Goal: Information Seeking & Learning: Find specific fact

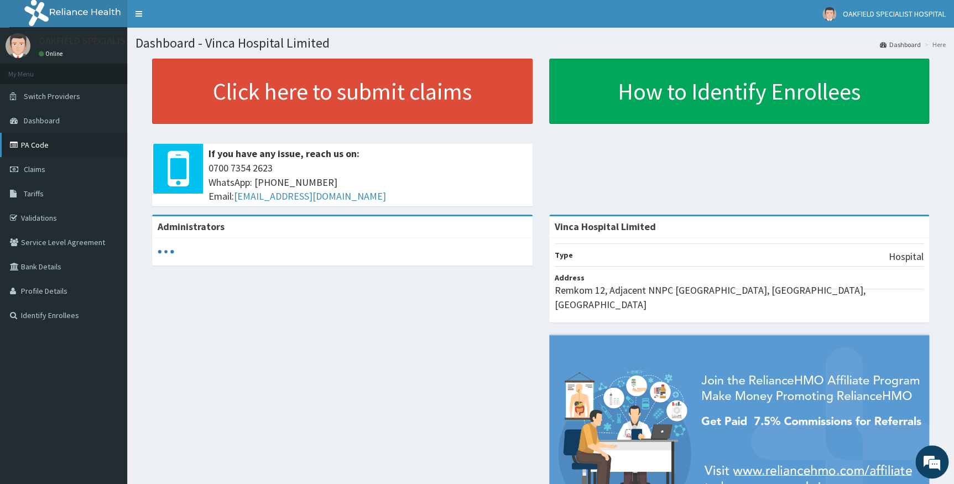
click at [28, 146] on link "PA Code" at bounding box center [63, 145] width 127 height 24
click at [29, 144] on link "PA Code" at bounding box center [63, 145] width 127 height 24
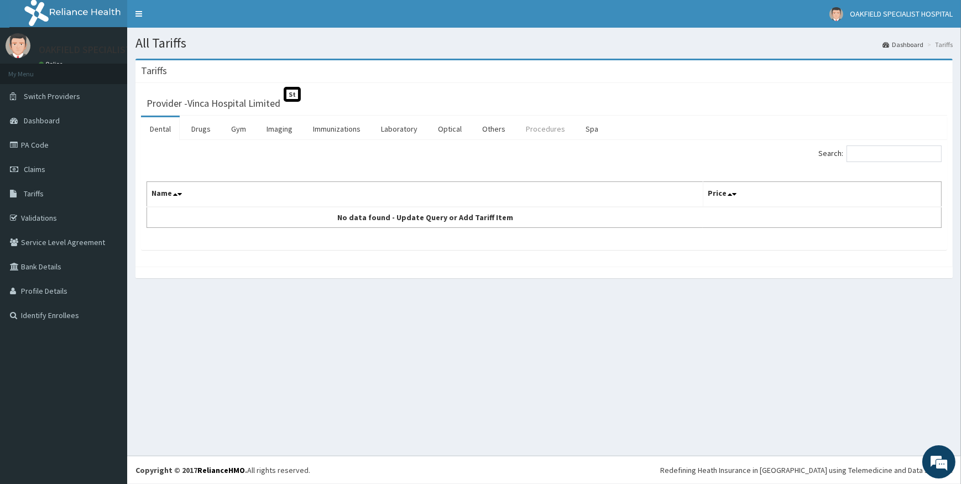
click at [531, 130] on link "Procedures" at bounding box center [545, 128] width 57 height 23
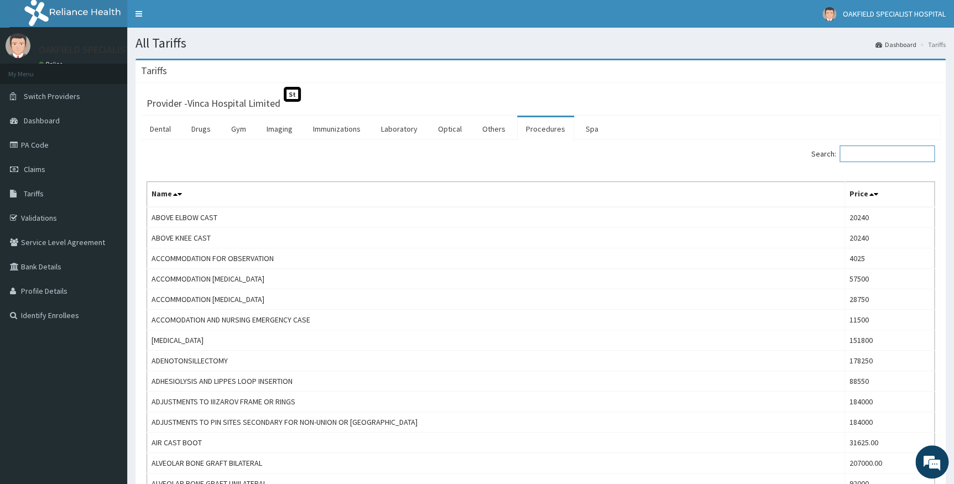
click at [876, 153] on input "Search:" at bounding box center [886, 153] width 95 height 17
type input "T"
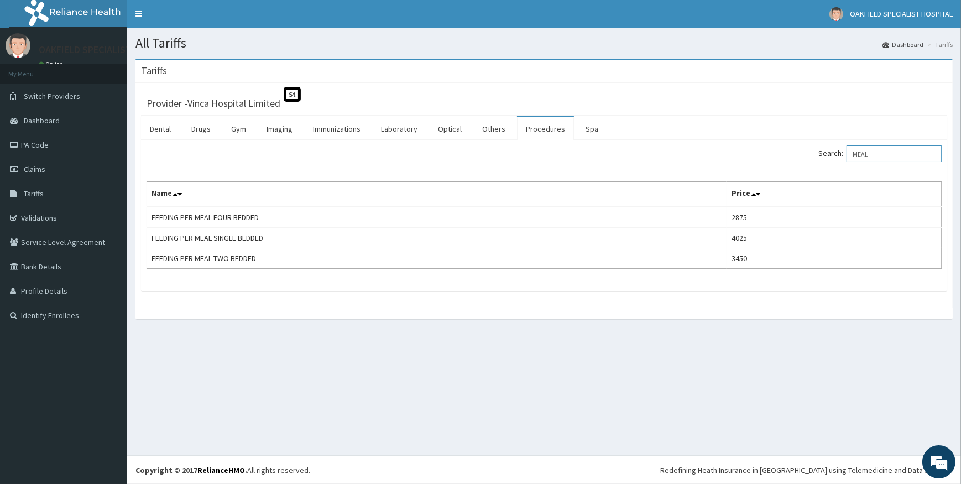
type input "MEAL"
drag, startPoint x: 893, startPoint y: 149, endPoint x: 811, endPoint y: 155, distance: 82.6
click at [811, 155] on div "Search: MEAL" at bounding box center [746, 154] width 389 height 19
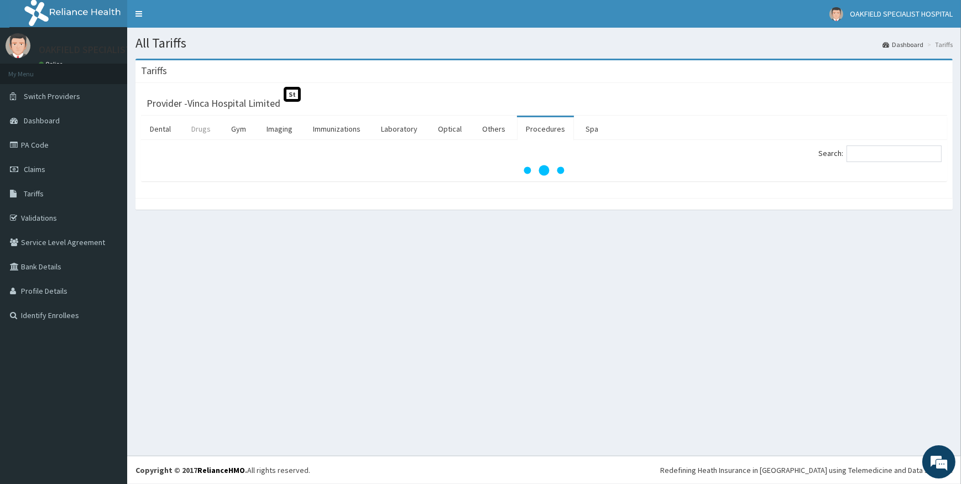
click at [201, 129] on link "Drugs" at bounding box center [200, 128] width 37 height 23
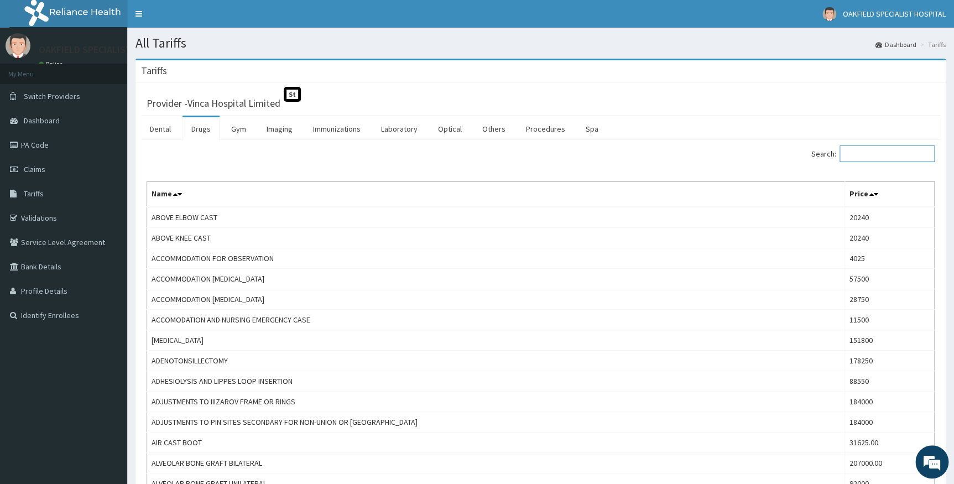
click at [874, 153] on input "Search:" at bounding box center [886, 153] width 95 height 17
paste input "sinufed"
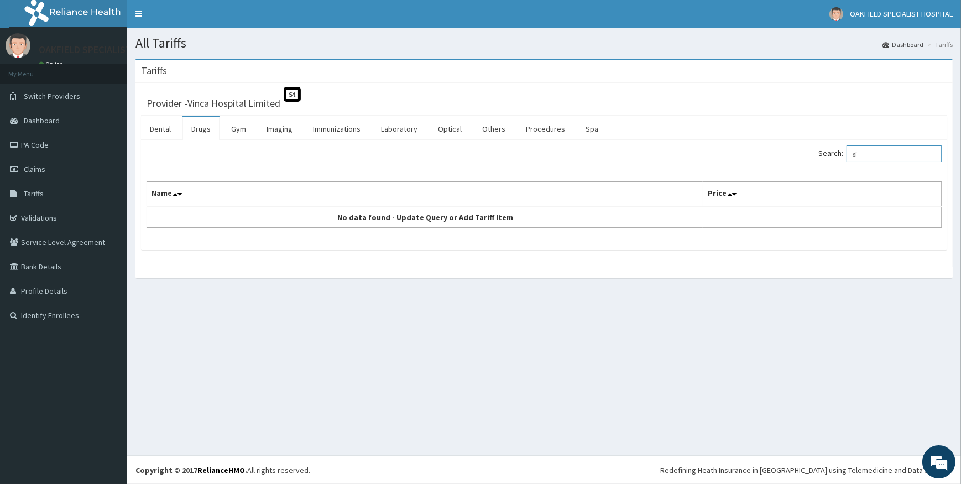
type input "s"
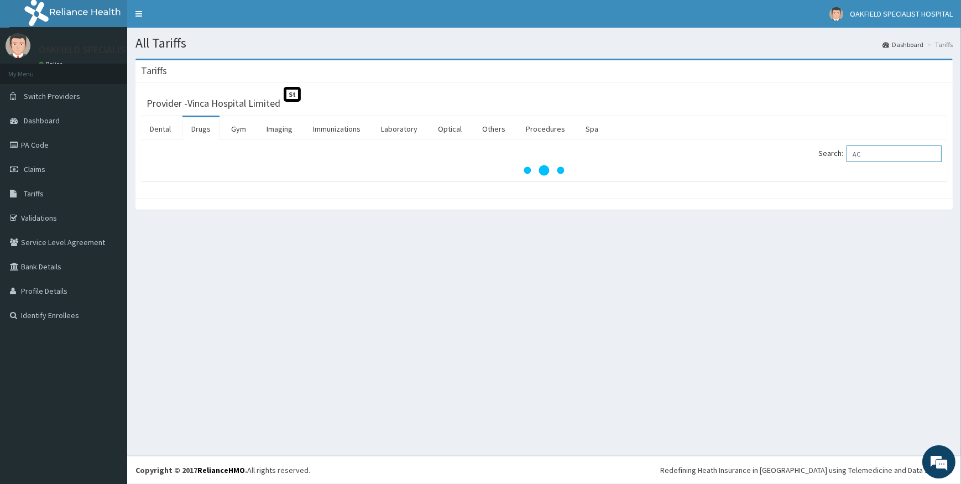
type input "A"
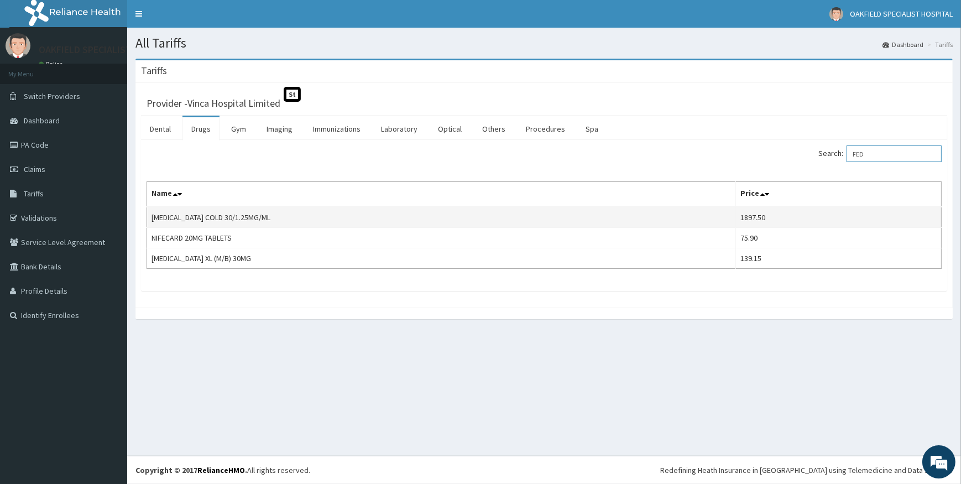
type input "FED"
drag, startPoint x: 153, startPoint y: 214, endPoint x: 179, endPoint y: 214, distance: 26.0
click at [179, 214] on td "[MEDICAL_DATA] COLD 30/1.25MG/ML" at bounding box center [441, 217] width 589 height 21
copy td "ACTIFED"
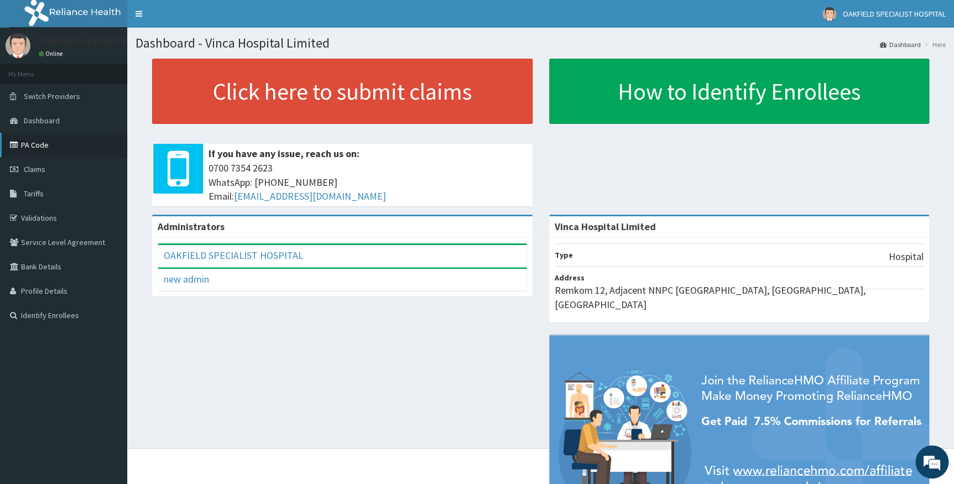
click at [56, 148] on link "PA Code" at bounding box center [63, 145] width 127 height 24
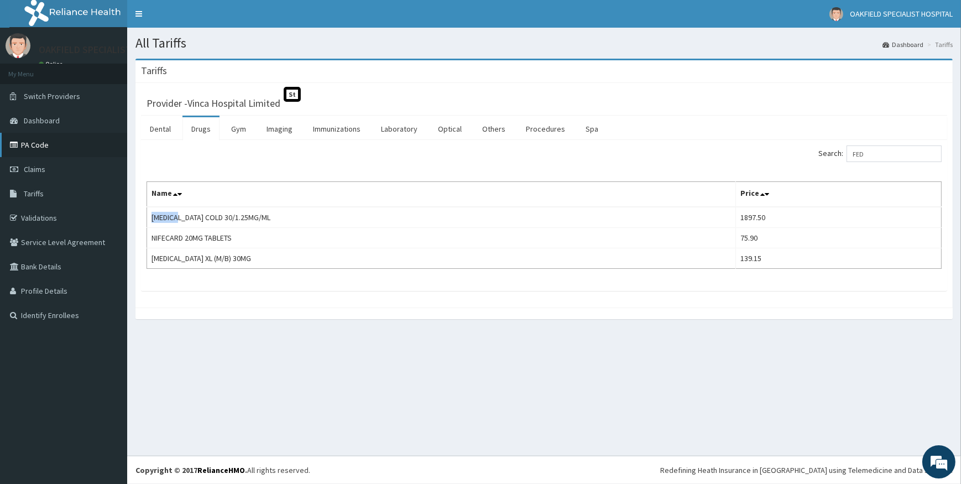
click at [35, 149] on link "PA Code" at bounding box center [63, 145] width 127 height 24
